Goal: Task Accomplishment & Management: Use online tool/utility

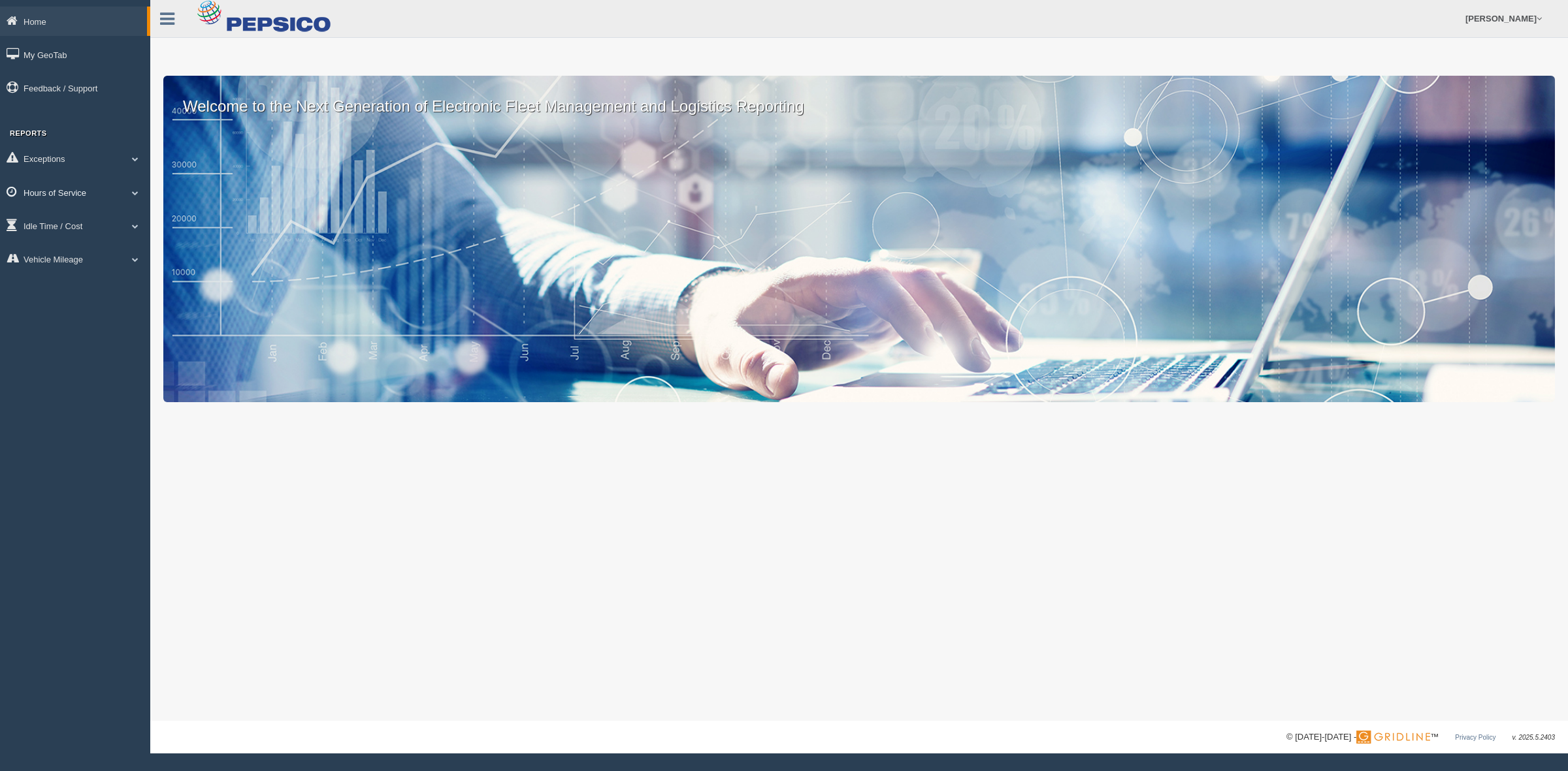
click at [134, 189] on span at bounding box center [135, 192] width 17 height 6
click at [109, 227] on link "HOS Explanation Reports" at bounding box center [84, 222] width 123 height 23
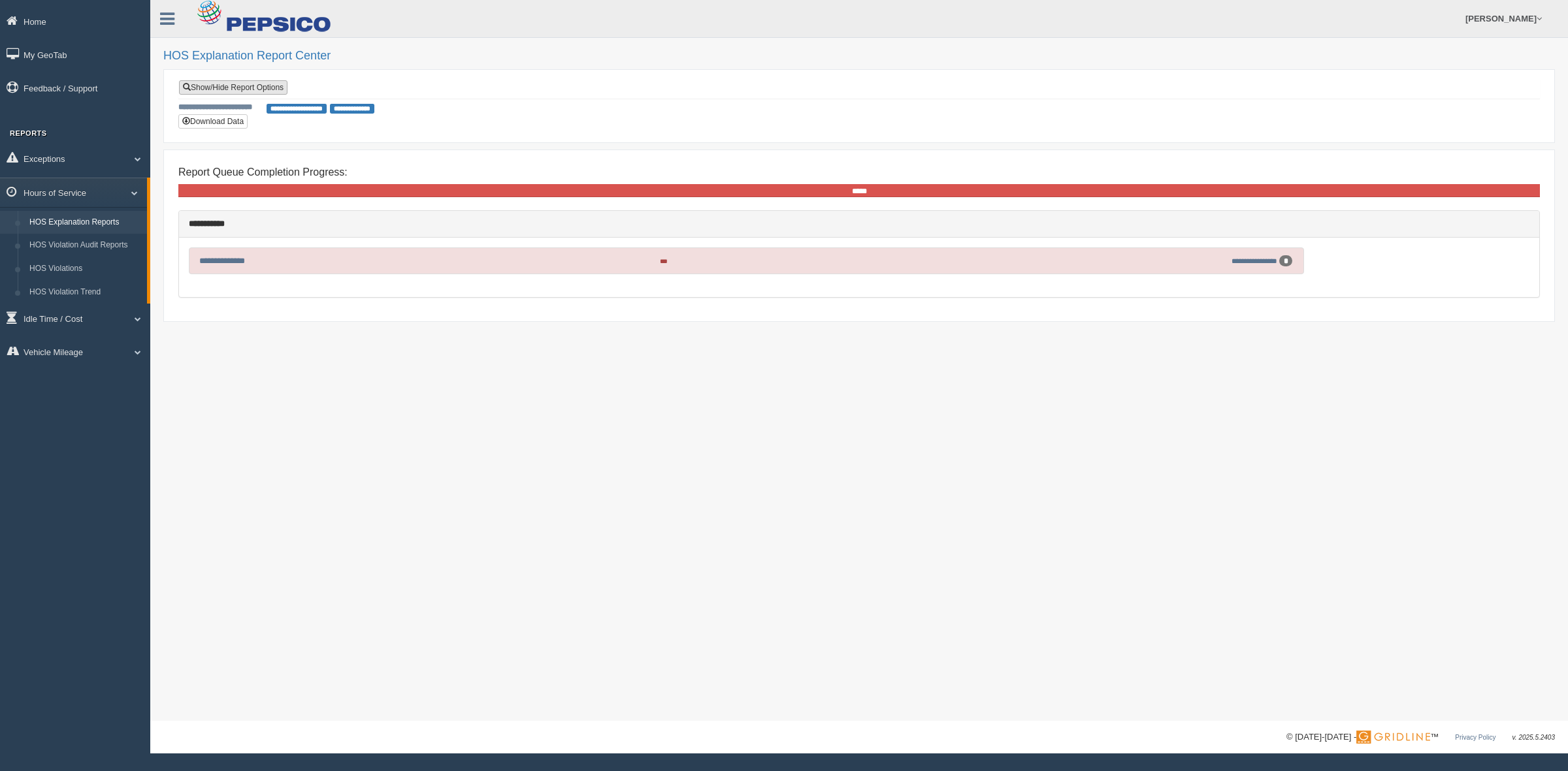
click at [255, 89] on link "Show/Hide Report Options" at bounding box center [233, 87] width 108 height 14
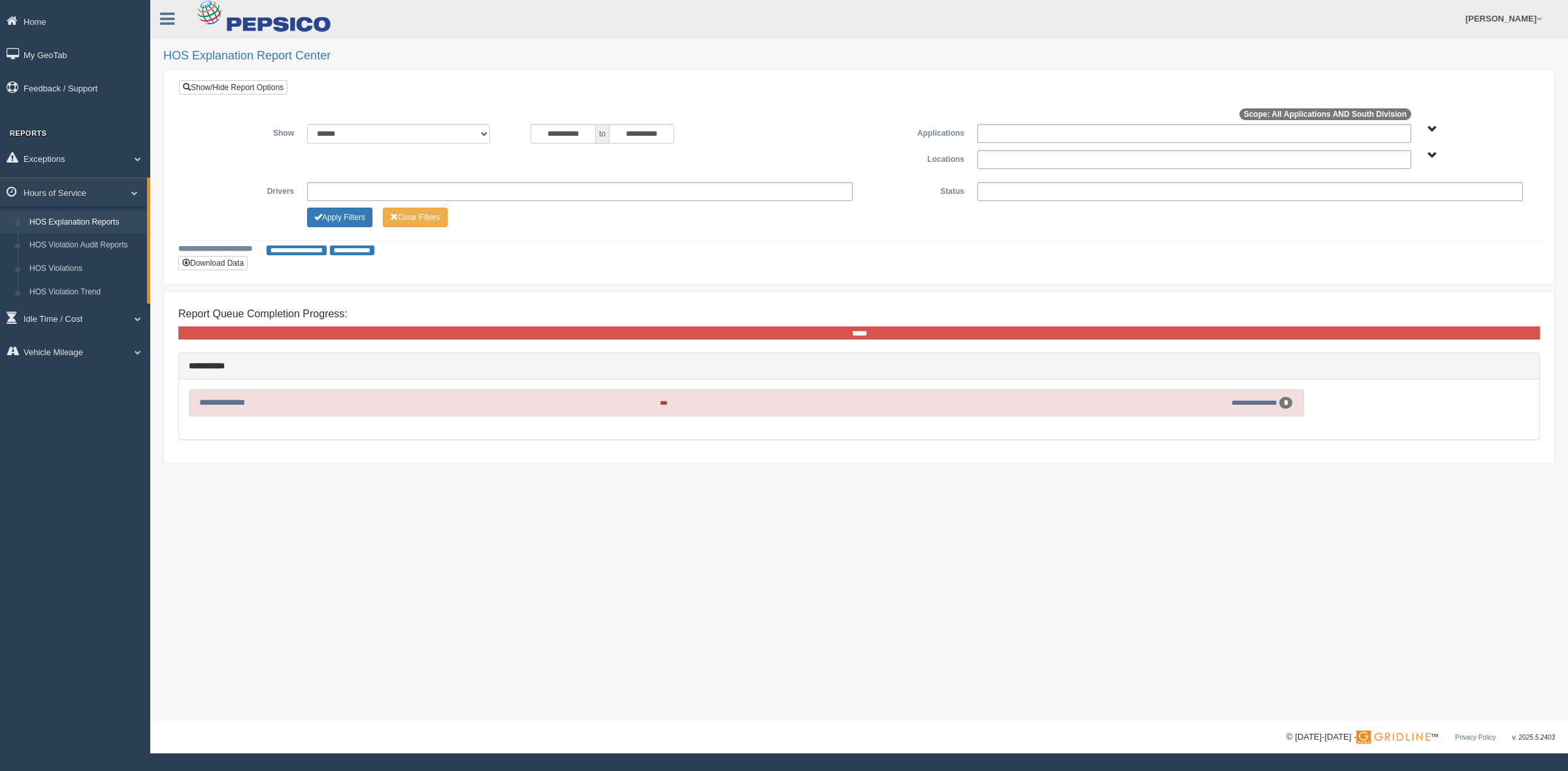
click at [1429, 155] on span "South Division" at bounding box center [1432, 155] width 10 height 10
click at [1387, 203] on button "South Division" at bounding box center [1387, 203] width 66 height 14
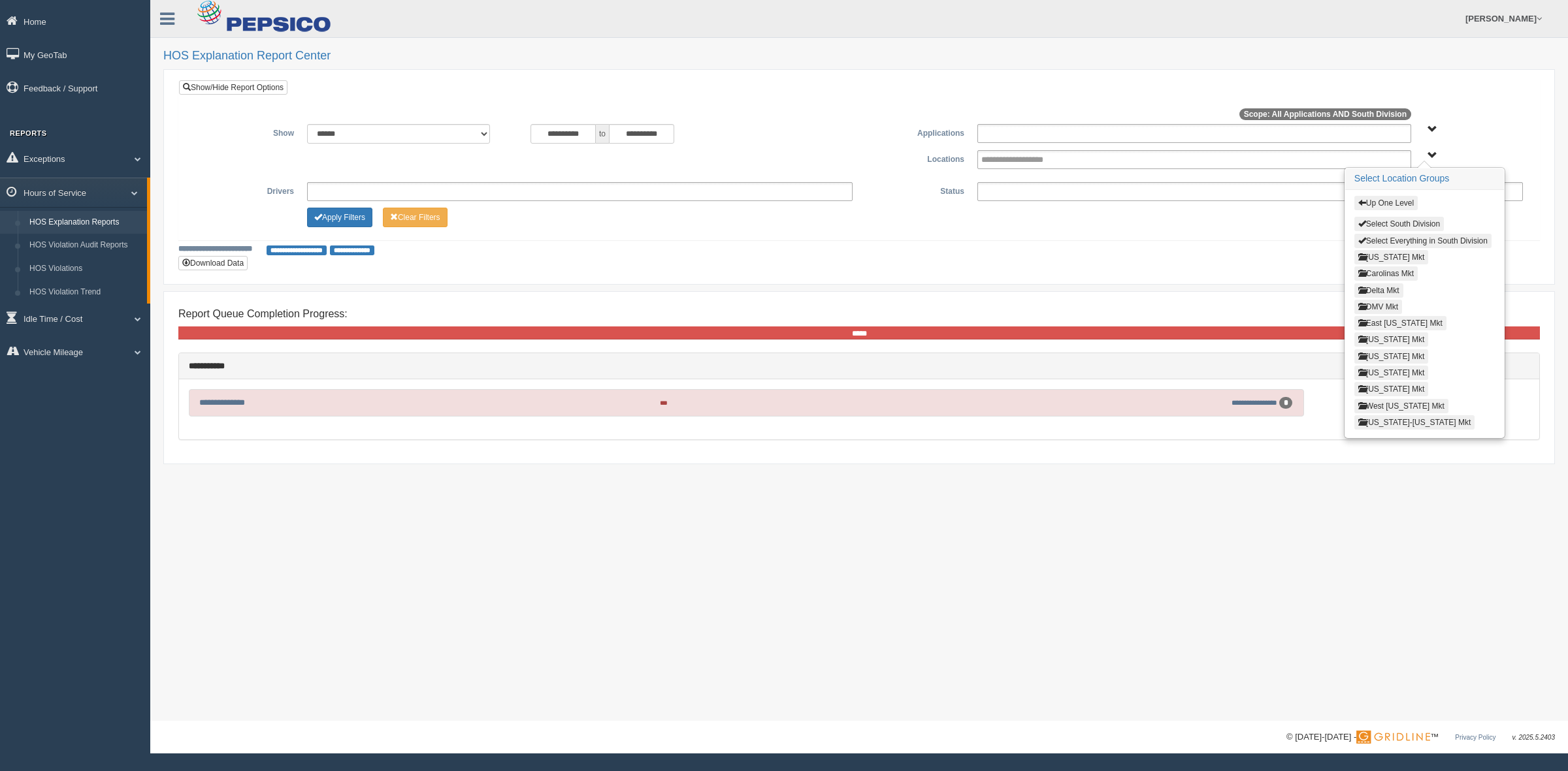
click at [1381, 356] on button "Louisiana Mkt" at bounding box center [1391, 356] width 75 height 14
click at [1381, 257] on button "Alexandria LA" at bounding box center [1382, 258] width 57 height 14
click at [1375, 311] on button "Lake Charles LA" at bounding box center [1387, 306] width 66 height 14
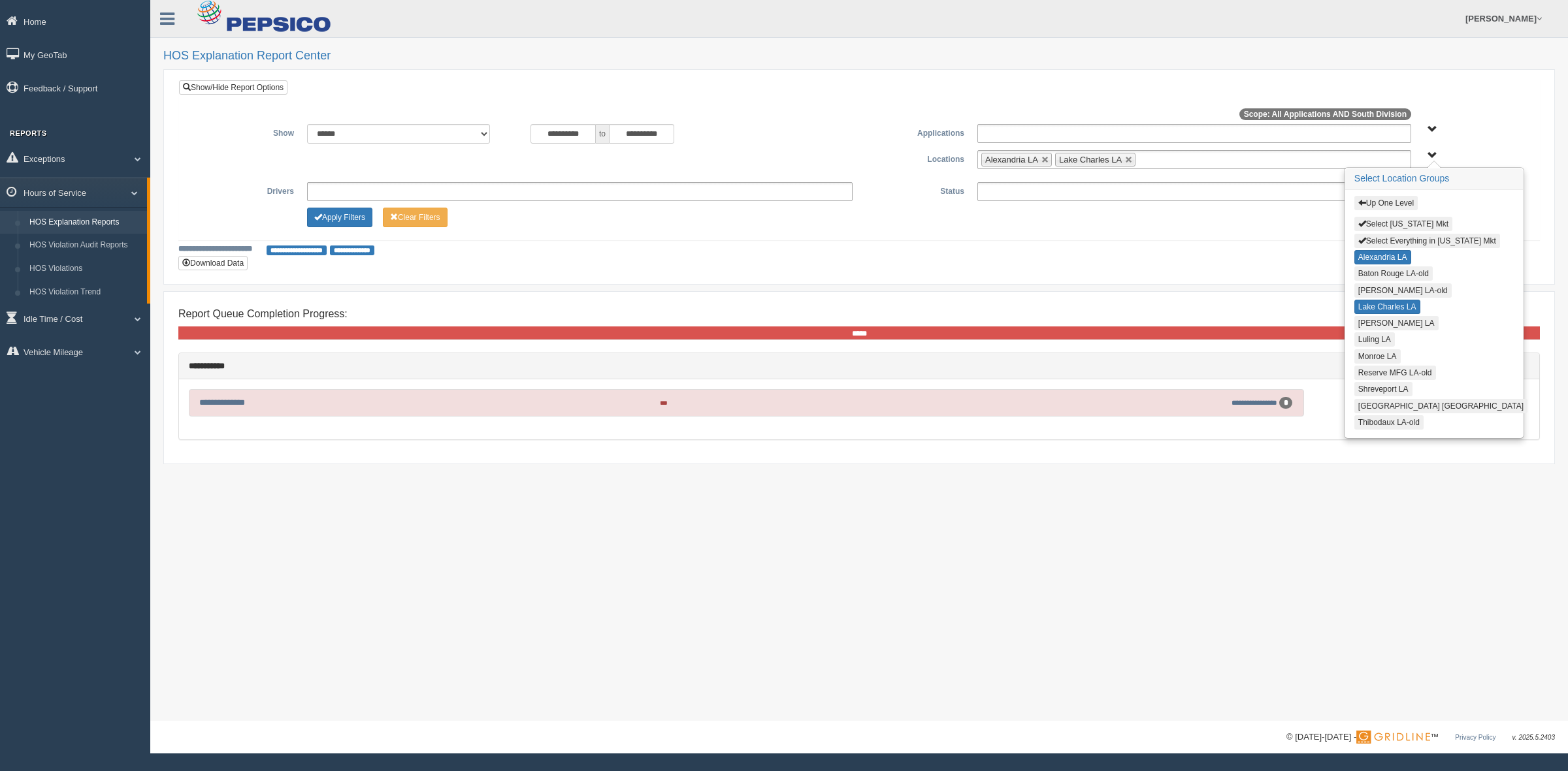
click at [1375, 324] on button "Livingston LA" at bounding box center [1396, 323] width 84 height 14
click at [1369, 344] on button "Luling LA" at bounding box center [1374, 339] width 41 height 14
click at [1373, 356] on button "Monroe LA" at bounding box center [1377, 356] width 46 height 14
click at [1372, 388] on button "Shreveport LA" at bounding box center [1382, 389] width 58 height 14
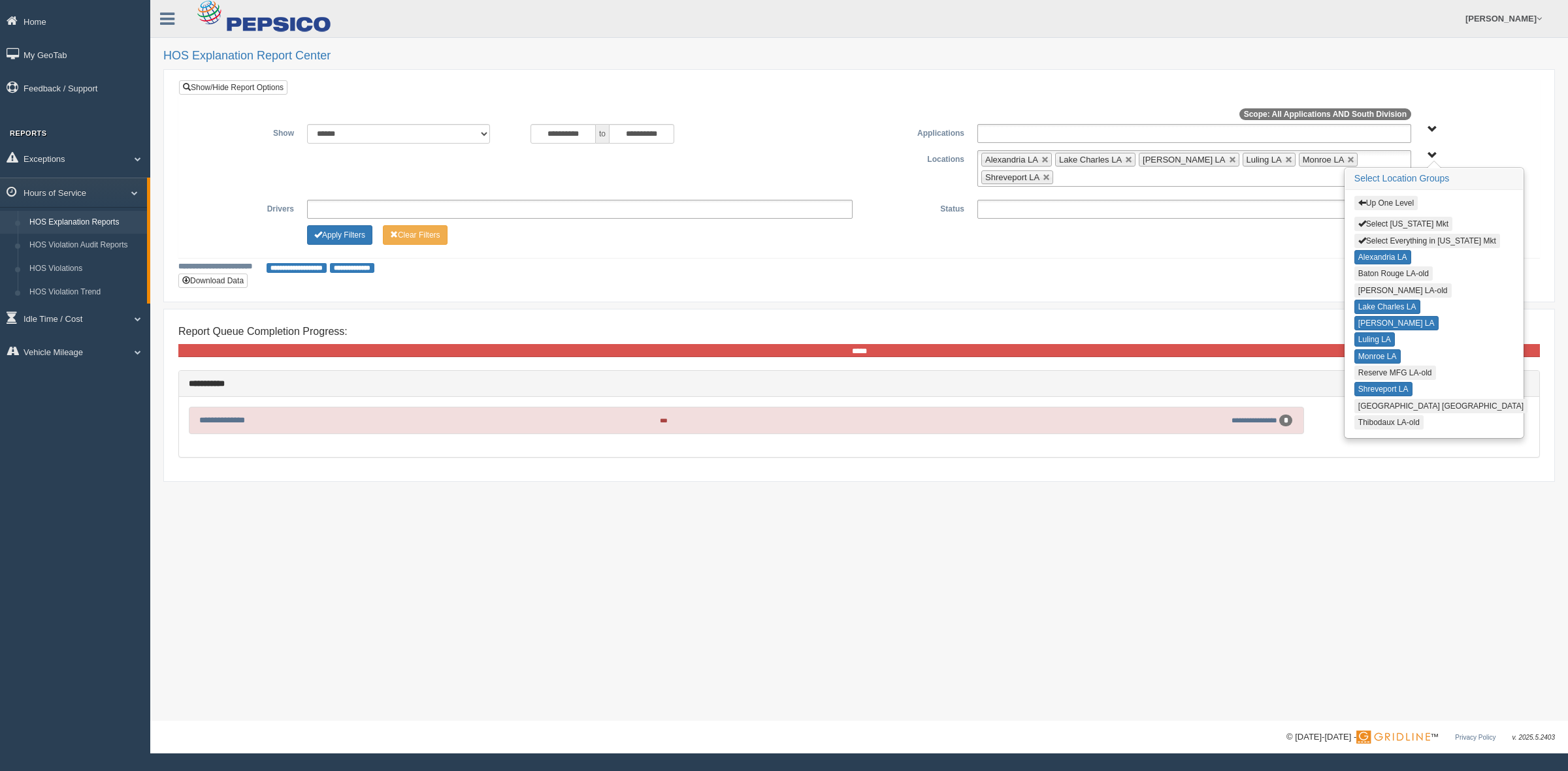
click at [1373, 411] on button "Texarkana TX" at bounding box center [1440, 406] width 173 height 14
click at [344, 237] on button "Apply Filters" at bounding box center [340, 235] width 66 height 20
